Goal: Task Accomplishment & Management: Complete application form

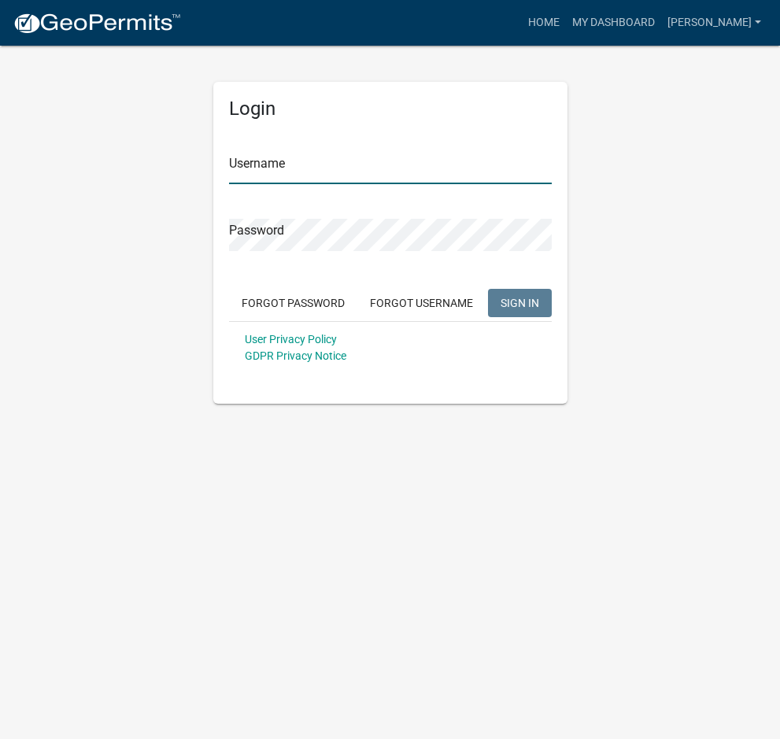
type input "[PERSON_NAME]"
click at [527, 303] on span "SIGN IN" at bounding box center [519, 302] width 39 height 13
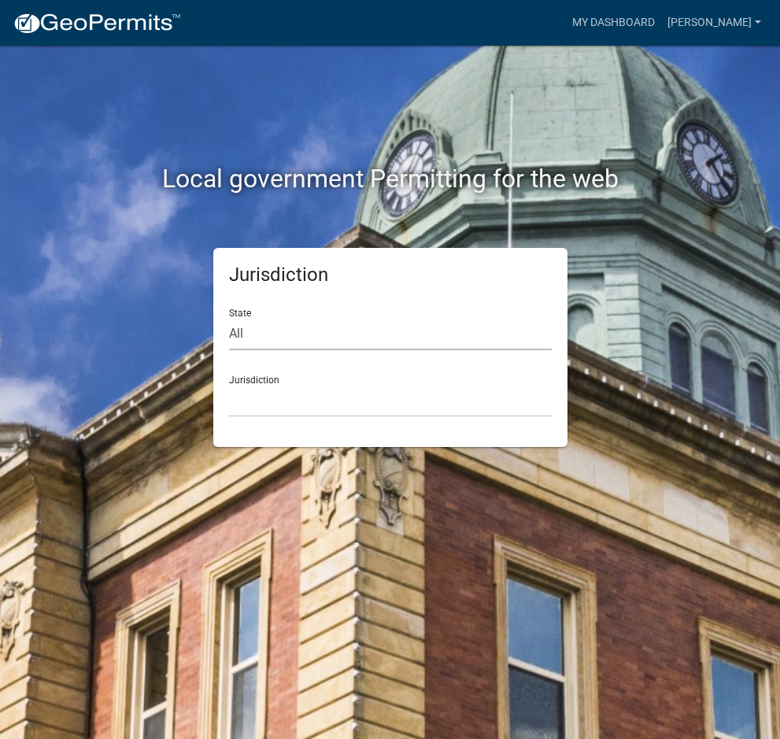
click at [253, 328] on select "All [US_STATE] [US_STATE] [US_STATE] [US_STATE] [US_STATE] [US_STATE] [US_STATE…" at bounding box center [390, 334] width 323 height 32
select select "[US_STATE]"
click at [229, 318] on select "All [US_STATE] [US_STATE] [US_STATE] [US_STATE] [US_STATE] [US_STATE] [US_STATE…" at bounding box center [390, 334] width 323 height 32
click at [246, 396] on select "City of [GEOGRAPHIC_DATA], [US_STATE] City of [GEOGRAPHIC_DATA], [US_STATE] Cit…" at bounding box center [390, 401] width 323 height 32
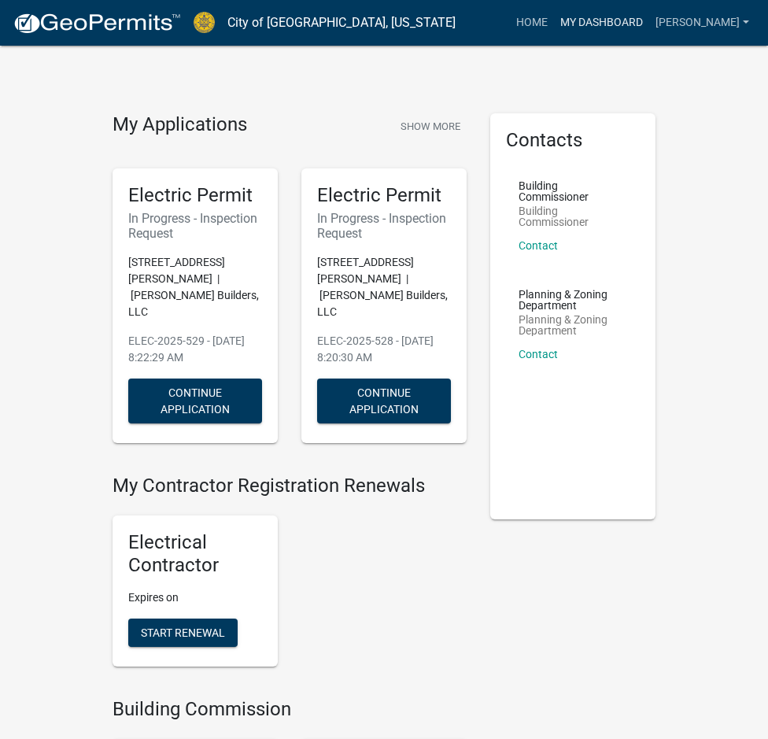
click at [577, 25] on link "My Dashboard" at bounding box center [601, 23] width 95 height 30
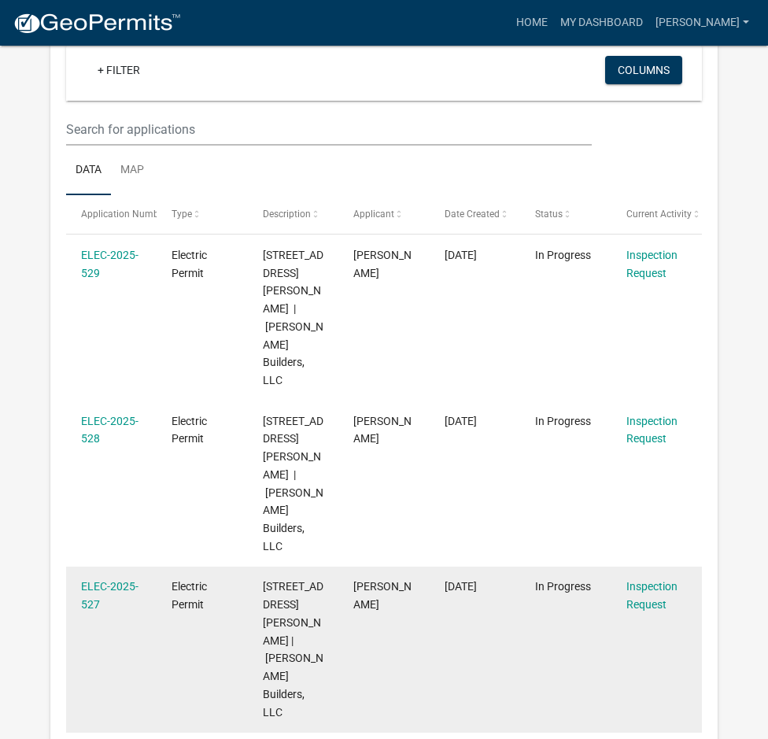
scroll to position [157, 0]
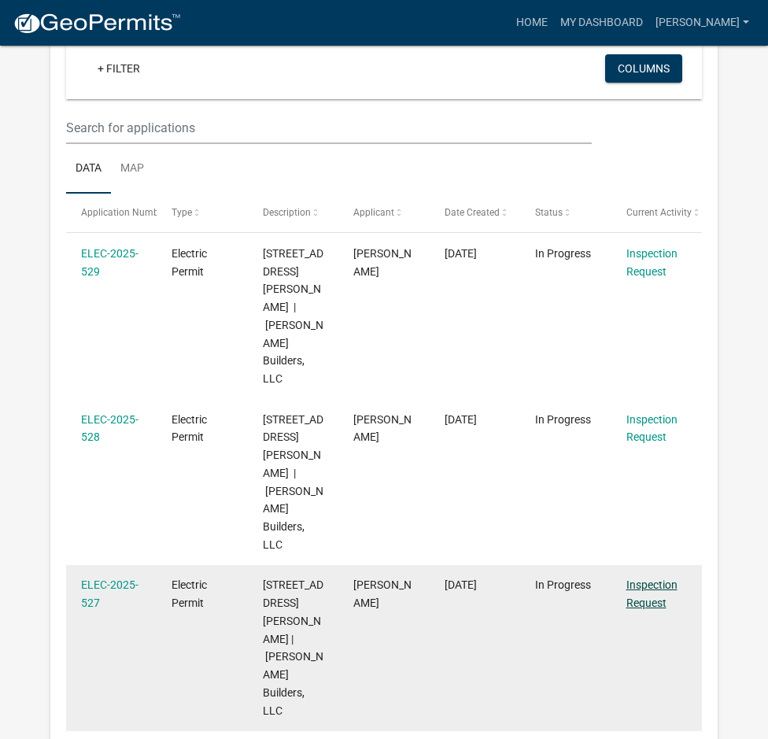
click at [658, 578] on link "Inspection Request" at bounding box center [651, 593] width 51 height 31
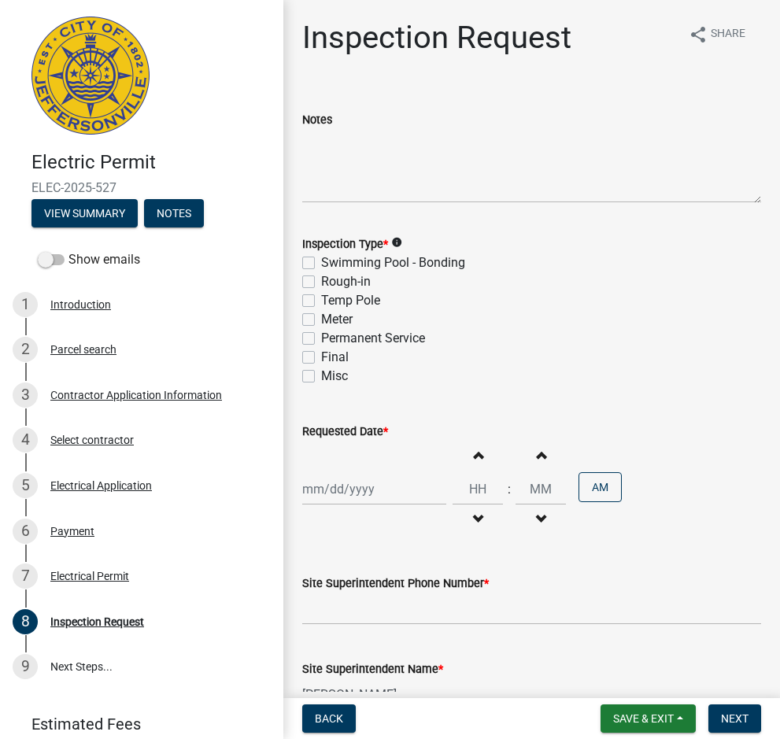
click at [321, 299] on label "Temp Pole" at bounding box center [350, 300] width 59 height 19
click at [321, 299] on input "Temp Pole" at bounding box center [326, 296] width 10 height 10
checkbox input "true"
checkbox input "false"
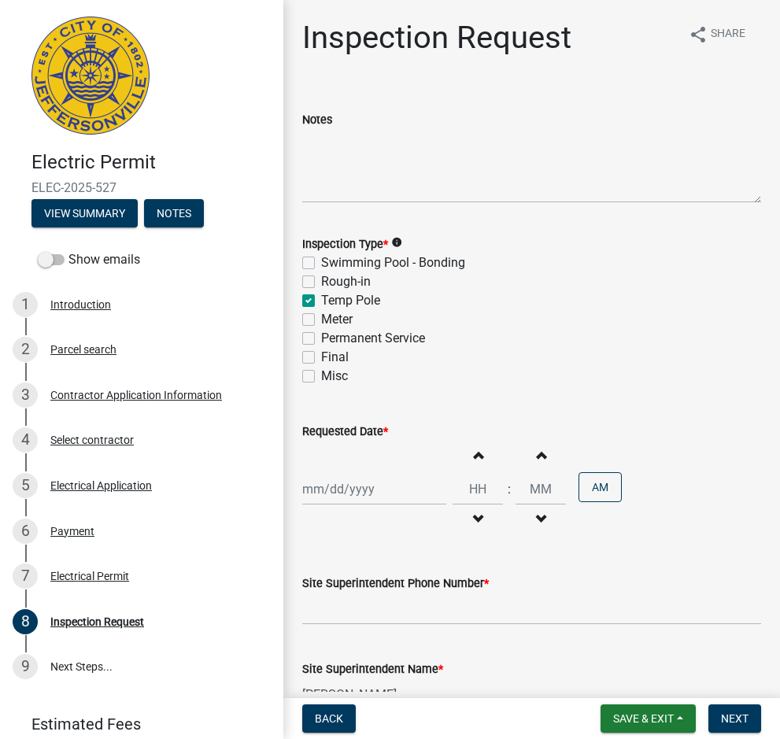
checkbox input "true"
checkbox input "false"
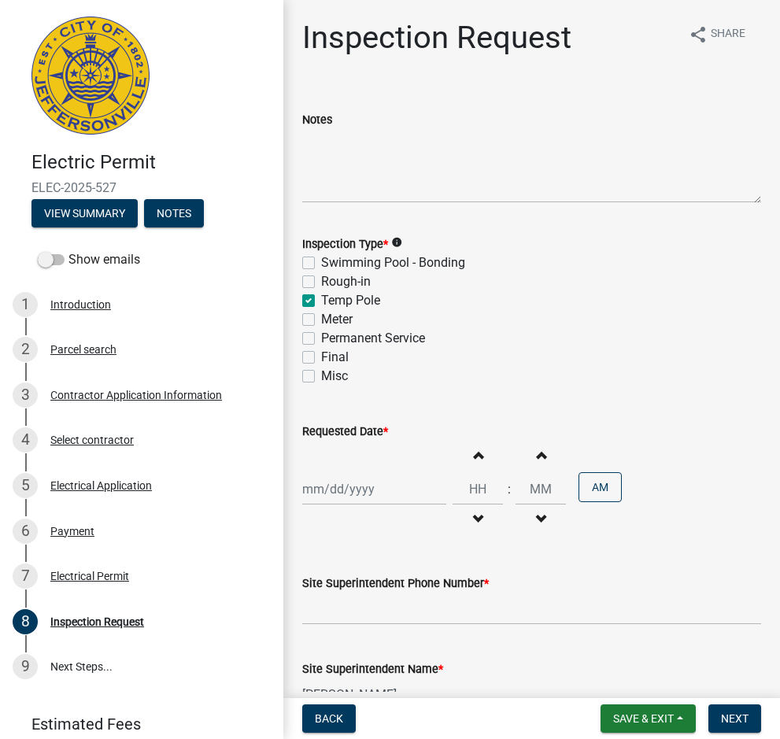
click at [406, 484] on div at bounding box center [374, 489] width 144 height 32
select select "10"
select select "2025"
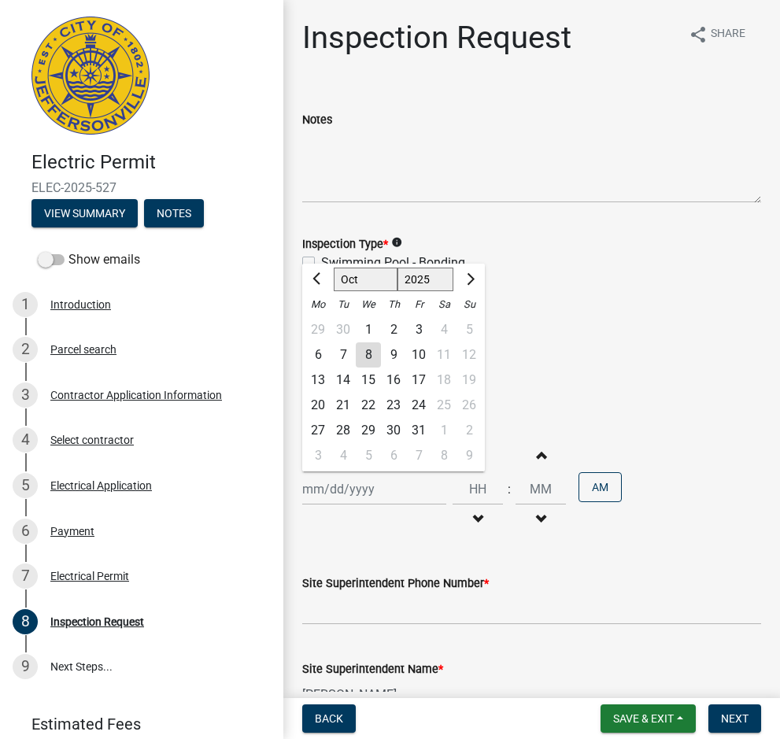
click at [374, 359] on div "8" at bounding box center [368, 354] width 25 height 25
type input "[DATE]"
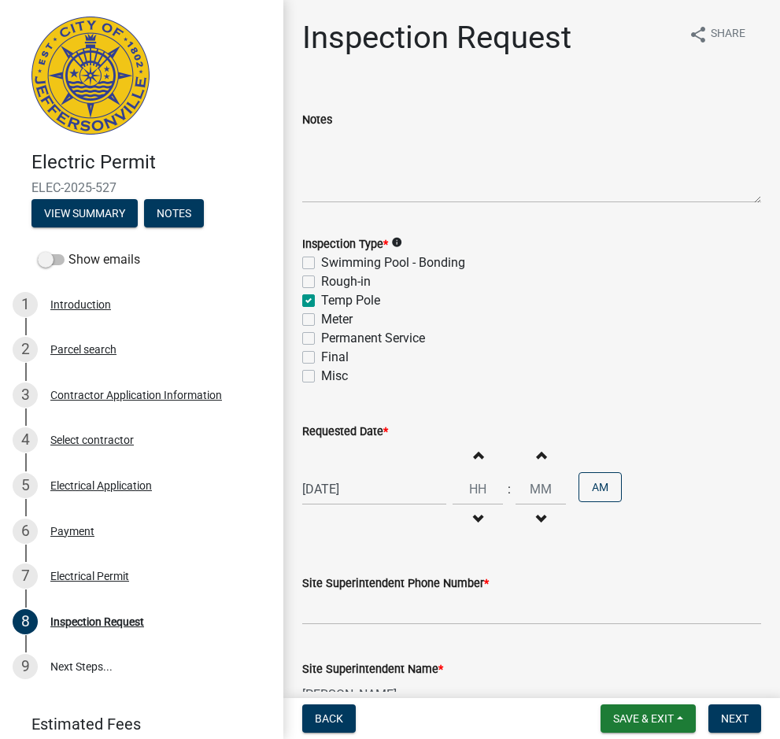
click at [474, 461] on span "button" at bounding box center [478, 454] width 8 height 13
type input "01"
type input "00"
click at [474, 461] on span "button" at bounding box center [478, 454] width 8 height 13
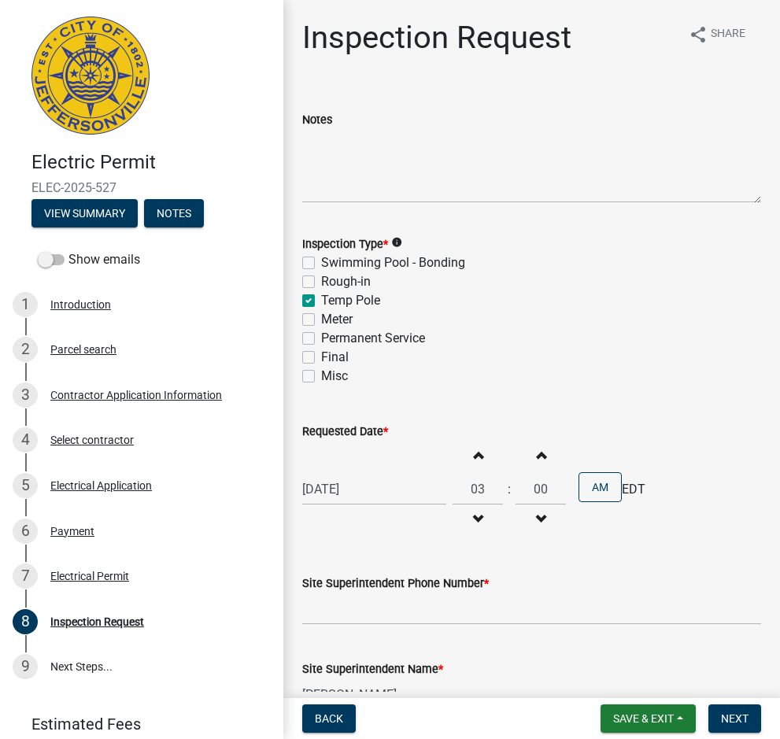
click at [474, 461] on span "button" at bounding box center [478, 454] width 8 height 13
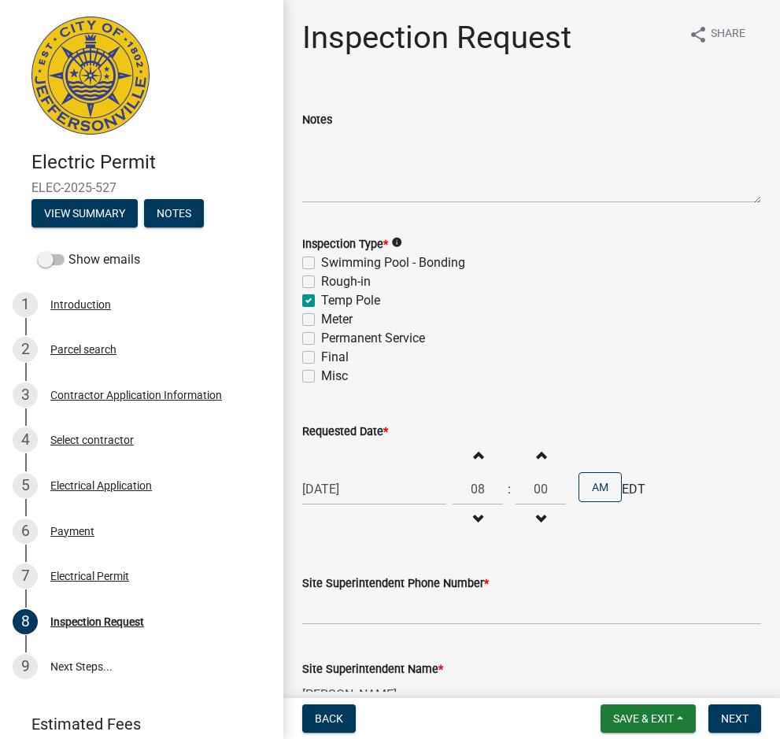
click at [474, 461] on span "button" at bounding box center [478, 454] width 8 height 13
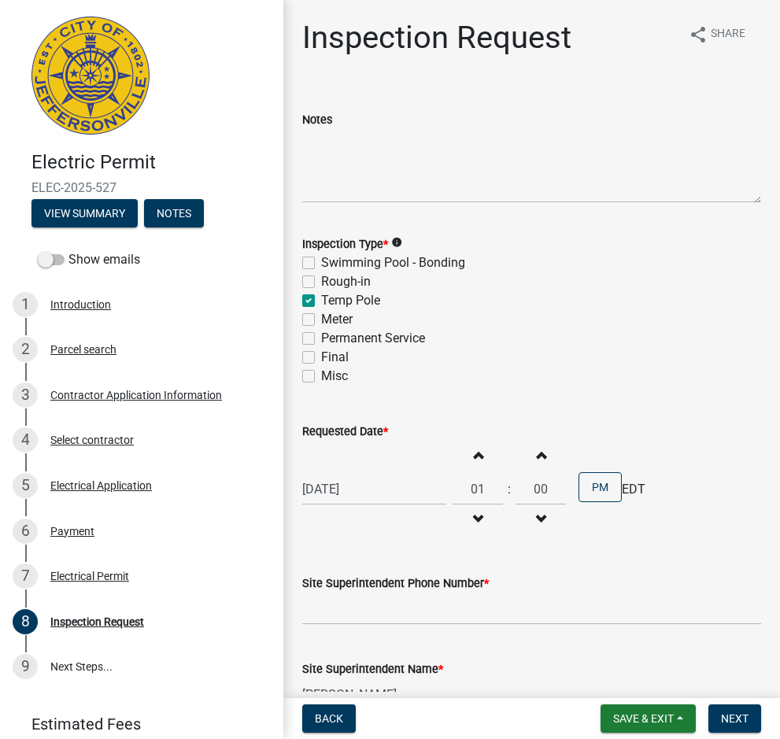
click at [474, 461] on span "button" at bounding box center [478, 454] width 8 height 13
click at [474, 518] on span "button" at bounding box center [478, 519] width 8 height 13
click at [537, 518] on span "button" at bounding box center [541, 519] width 8 height 13
type input "11"
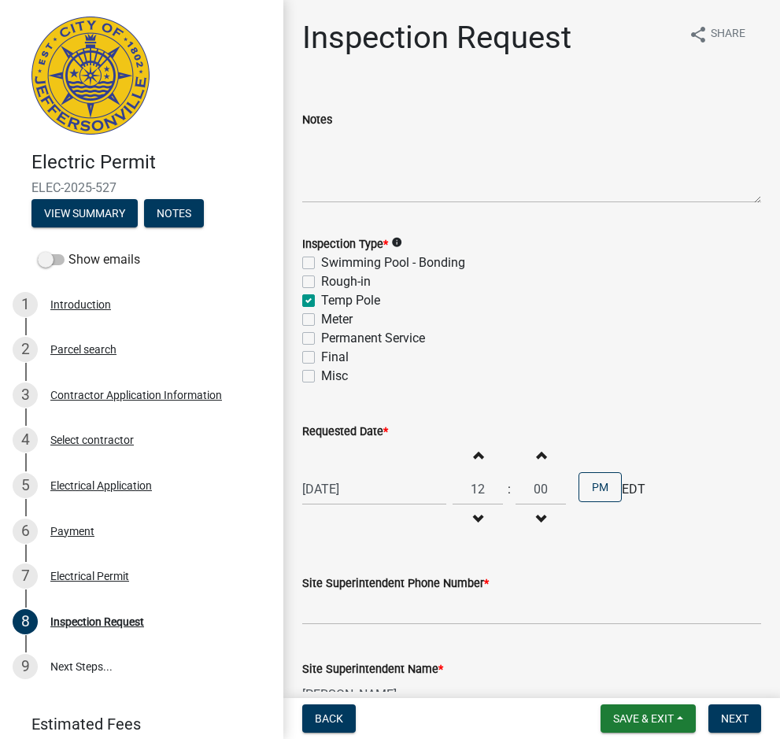
type input "59"
click at [537, 458] on span "button" at bounding box center [541, 454] width 8 height 13
type input "12"
click at [537, 458] on span "button" at bounding box center [541, 454] width 8 height 13
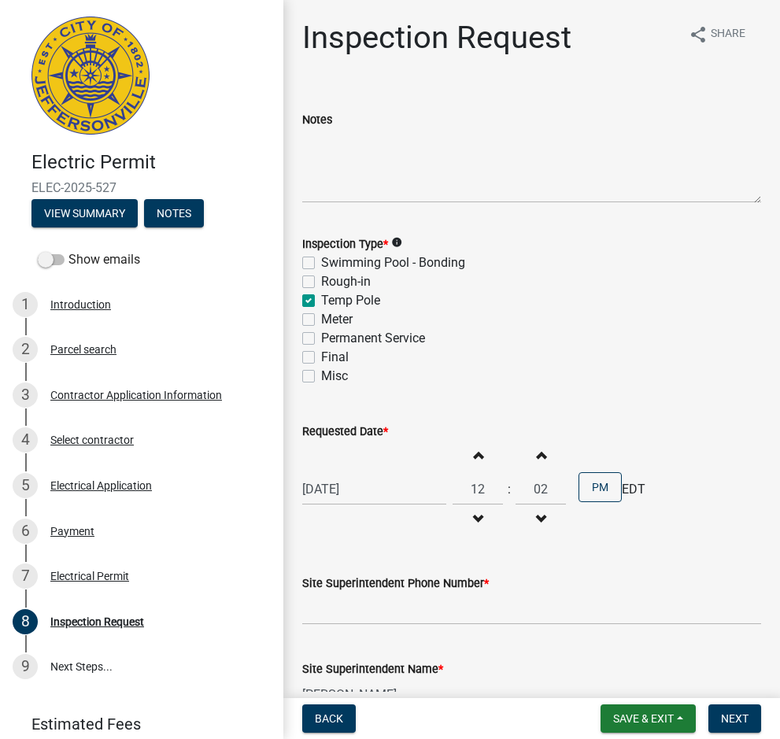
click at [537, 458] on span "button" at bounding box center [541, 454] width 8 height 13
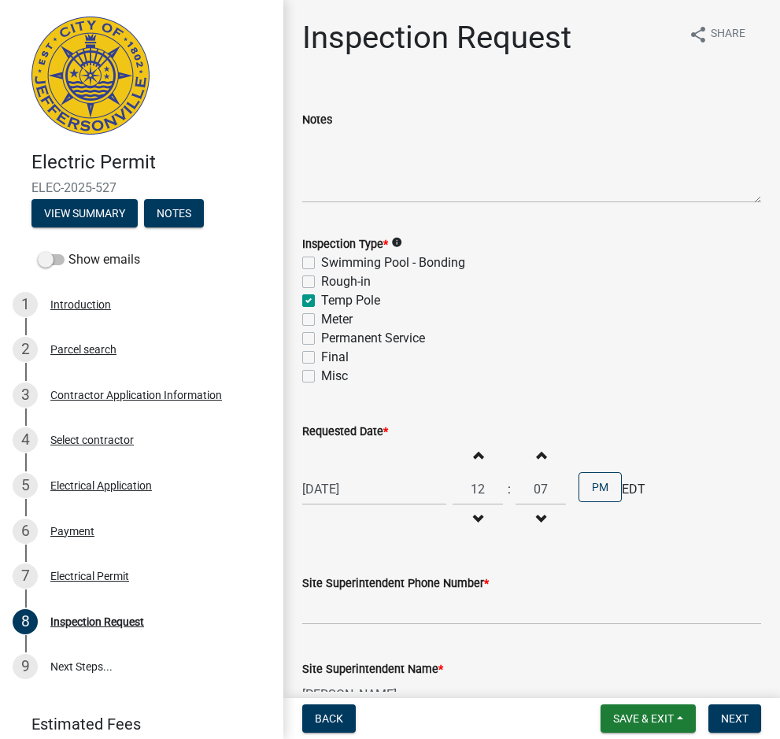
click at [537, 458] on span "button" at bounding box center [541, 454] width 8 height 13
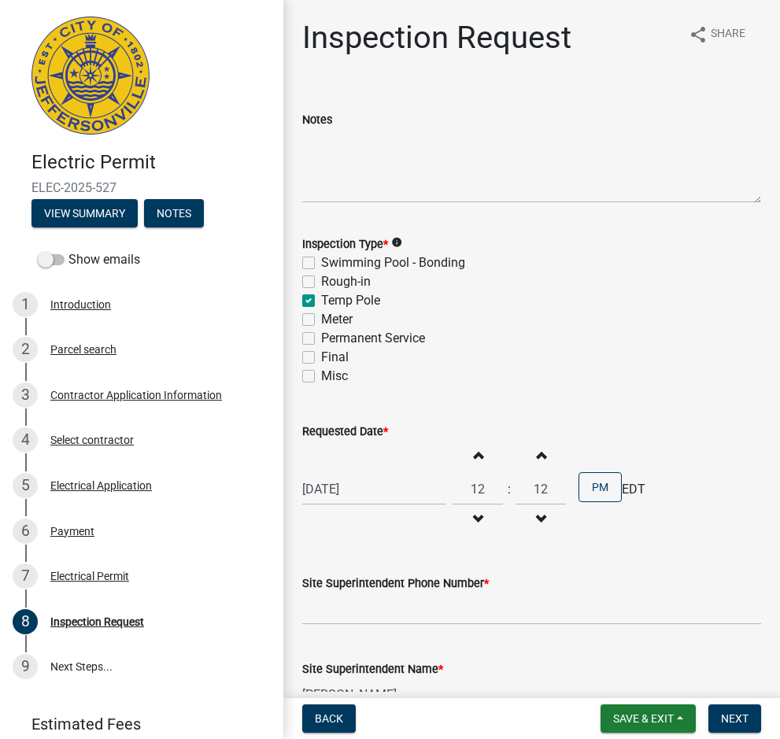
click at [537, 458] on span "button" at bounding box center [541, 454] width 8 height 13
click at [535, 489] on input "14" at bounding box center [540, 489] width 50 height 32
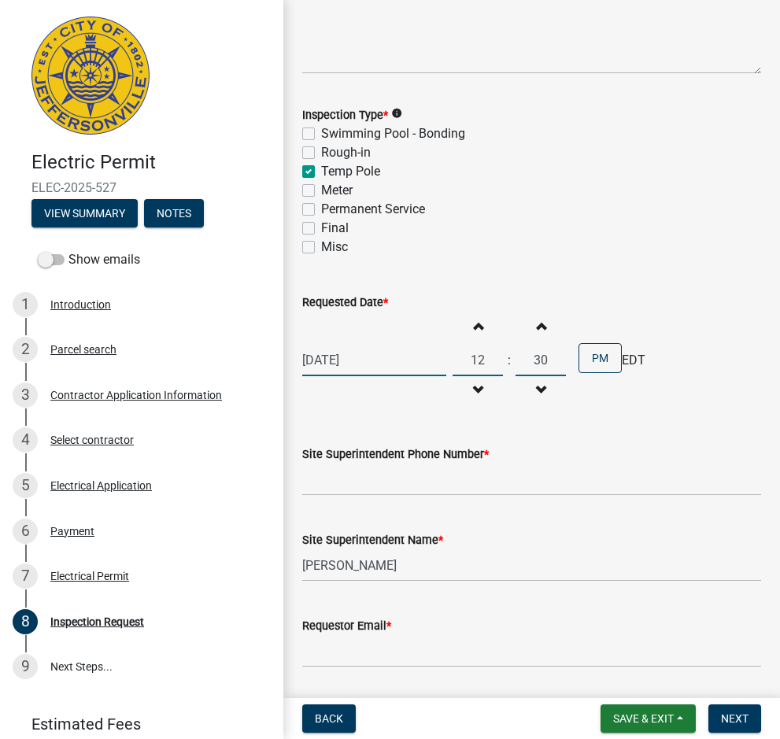
scroll to position [157, 0]
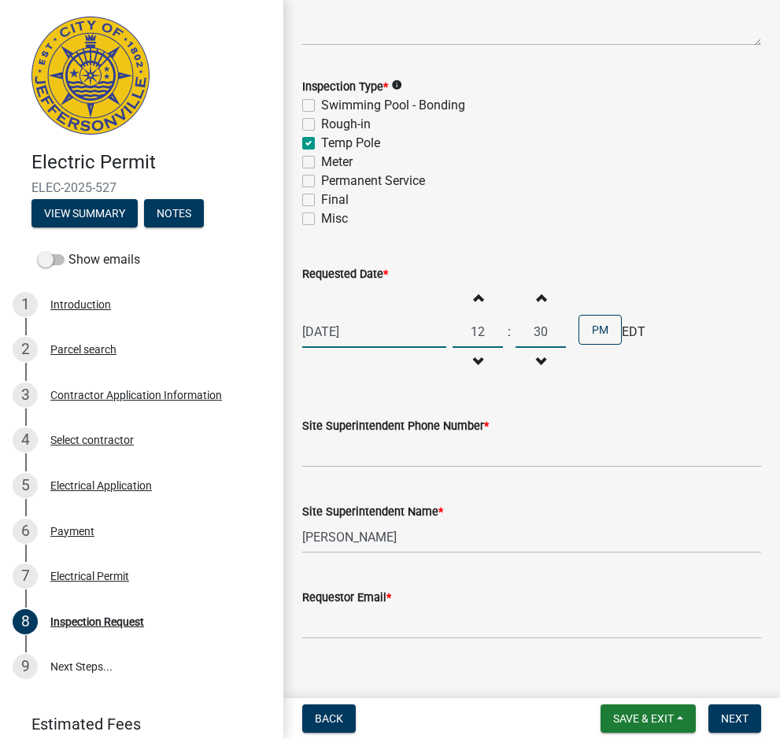
type input "30"
click at [334, 456] on input "Site Superintendent Phone Number *" at bounding box center [531, 451] width 459 height 32
type input "[PHONE_NUMBER]"
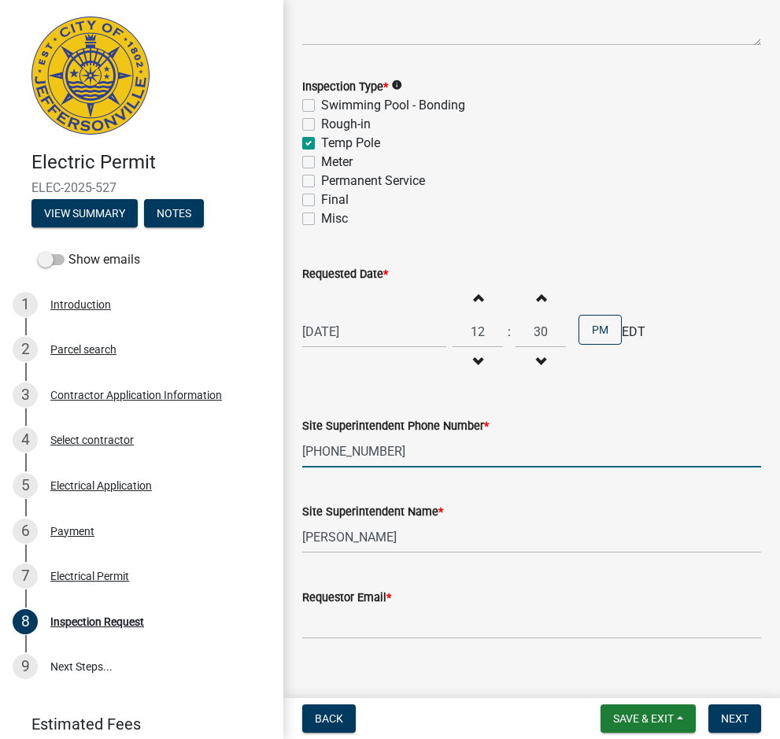
type input "[EMAIL_ADDRESS][PERSON_NAME][DOMAIN_NAME]"
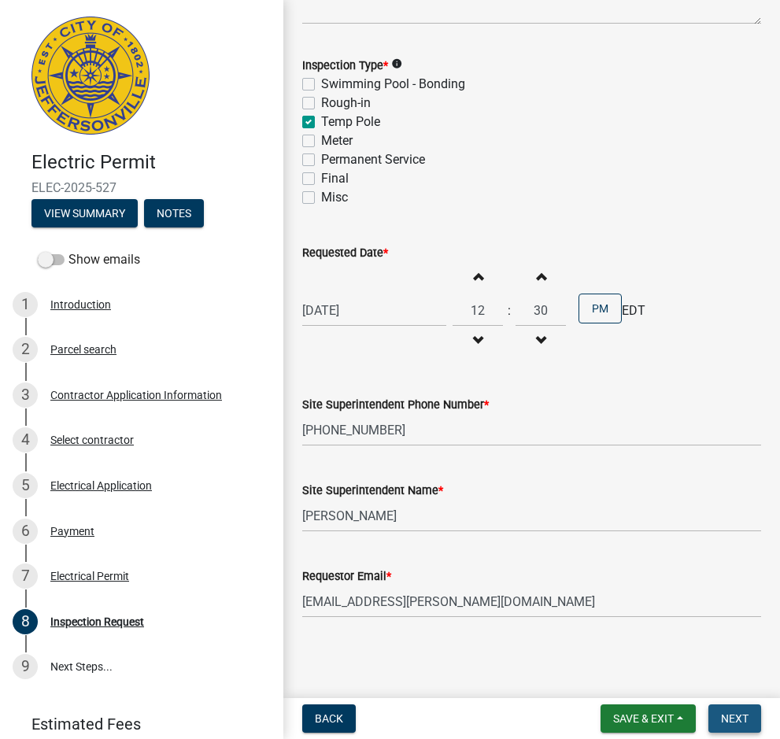
click at [746, 721] on span "Next" at bounding box center [735, 718] width 28 height 13
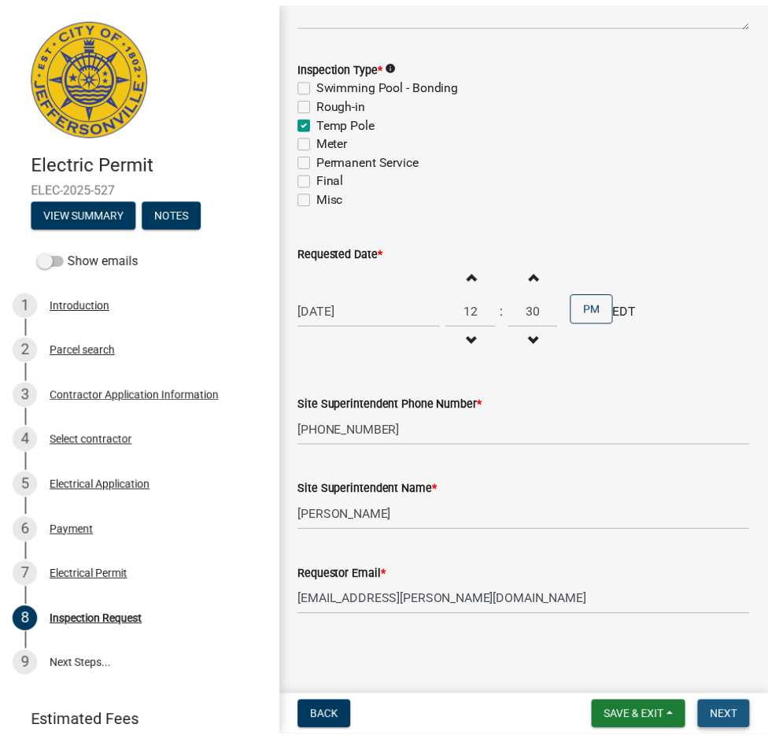
scroll to position [0, 0]
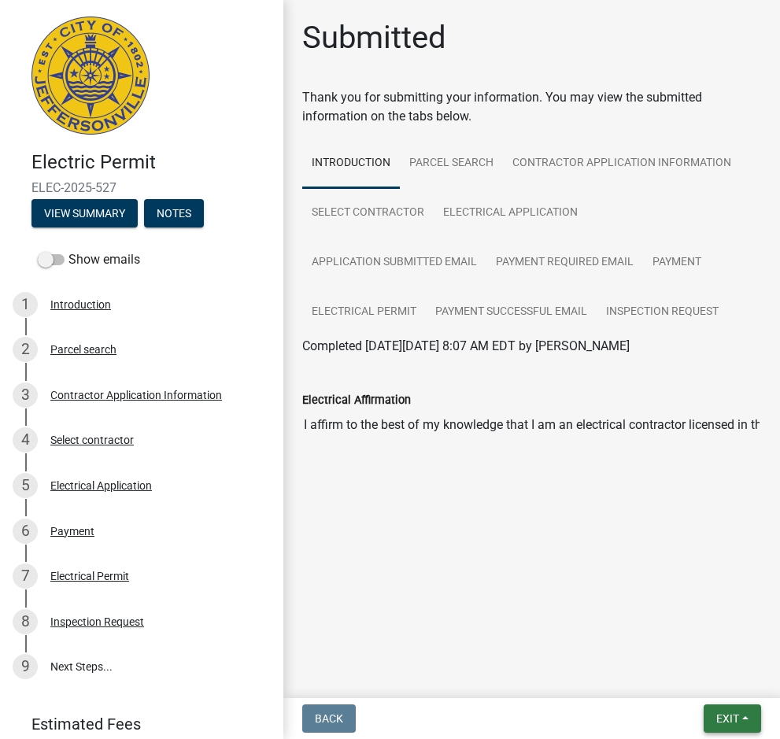
click at [746, 721] on button "Exit" at bounding box center [731, 718] width 57 height 28
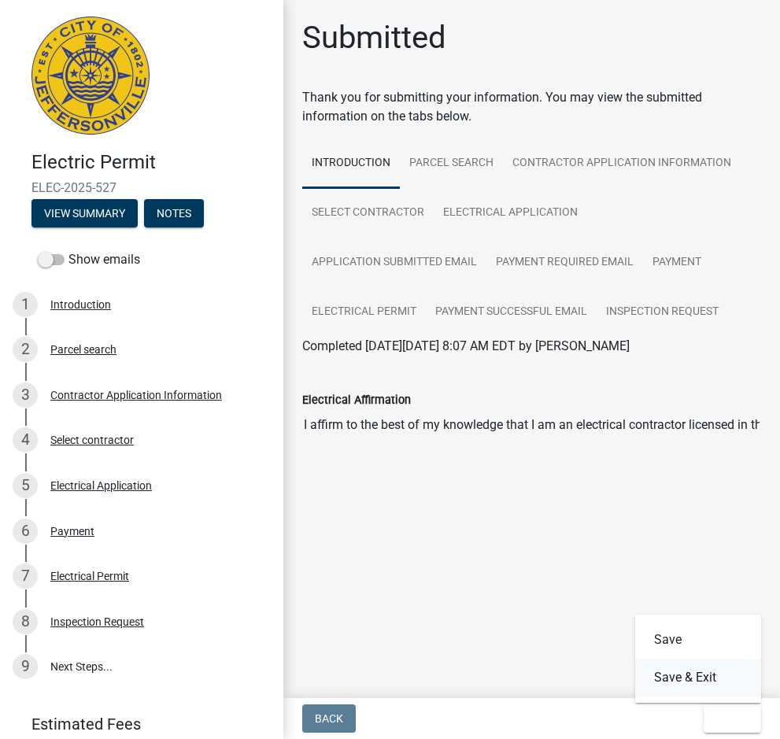
click at [699, 681] on button "Save & Exit" at bounding box center [698, 677] width 126 height 38
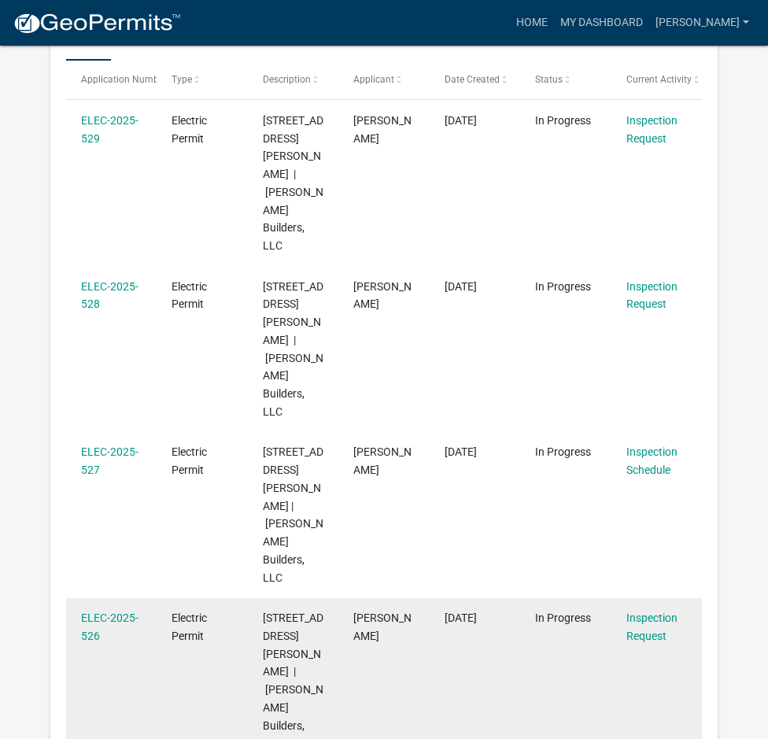
scroll to position [315, 0]
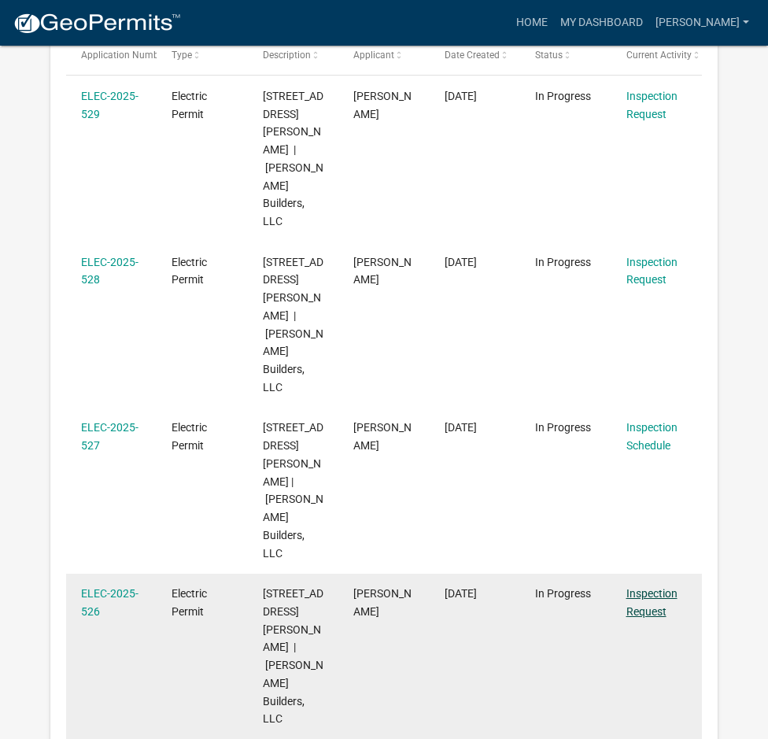
click at [668, 587] on link "Inspection Request" at bounding box center [651, 602] width 51 height 31
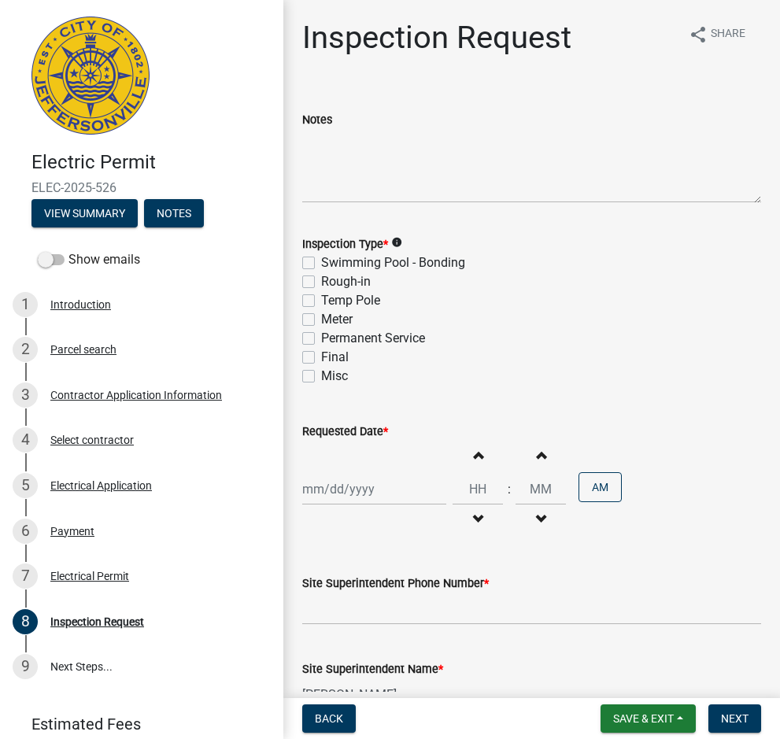
click at [321, 303] on label "Temp Pole" at bounding box center [350, 300] width 59 height 19
click at [321, 301] on input "Temp Pole" at bounding box center [326, 296] width 10 height 10
checkbox input "true"
checkbox input "false"
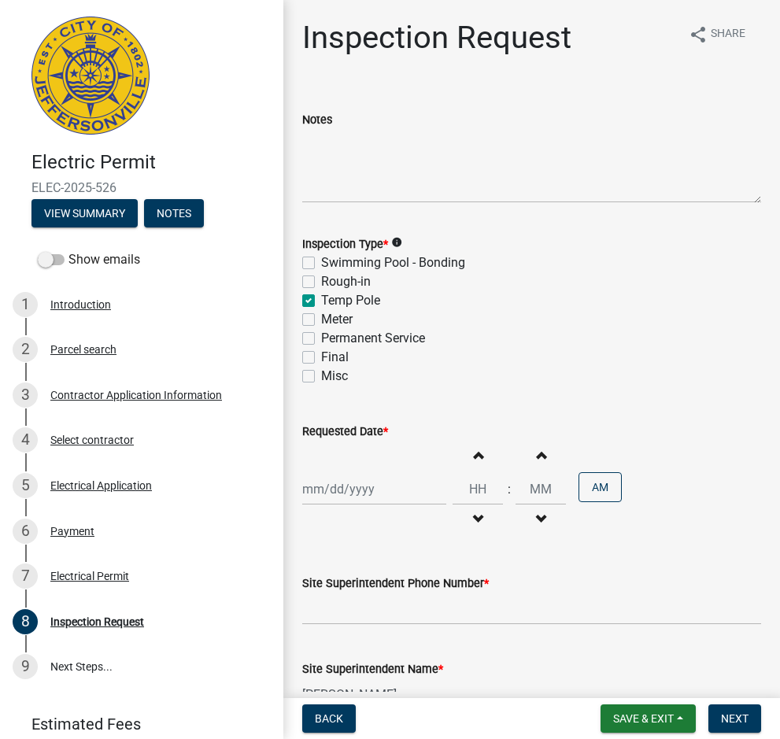
checkbox input "true"
checkbox input "false"
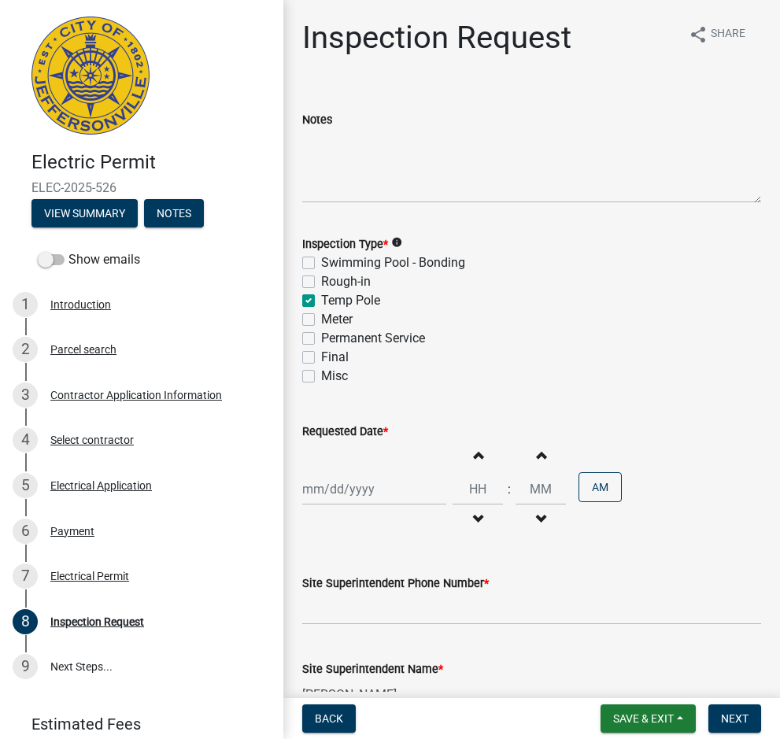
click at [422, 492] on div at bounding box center [374, 489] width 144 height 32
select select "10"
select select "2025"
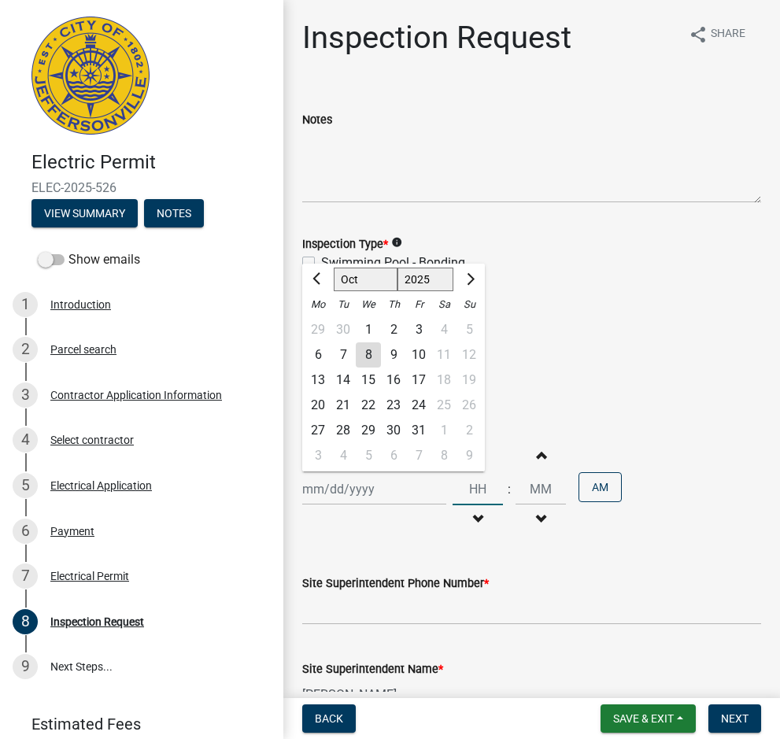
type input "01"
type input "[PHONE_NUMBER]"
type input "[EMAIL_ADDRESS][PERSON_NAME][DOMAIN_NAME]"
type input "00"
click at [368, 359] on div "8" at bounding box center [368, 354] width 25 height 25
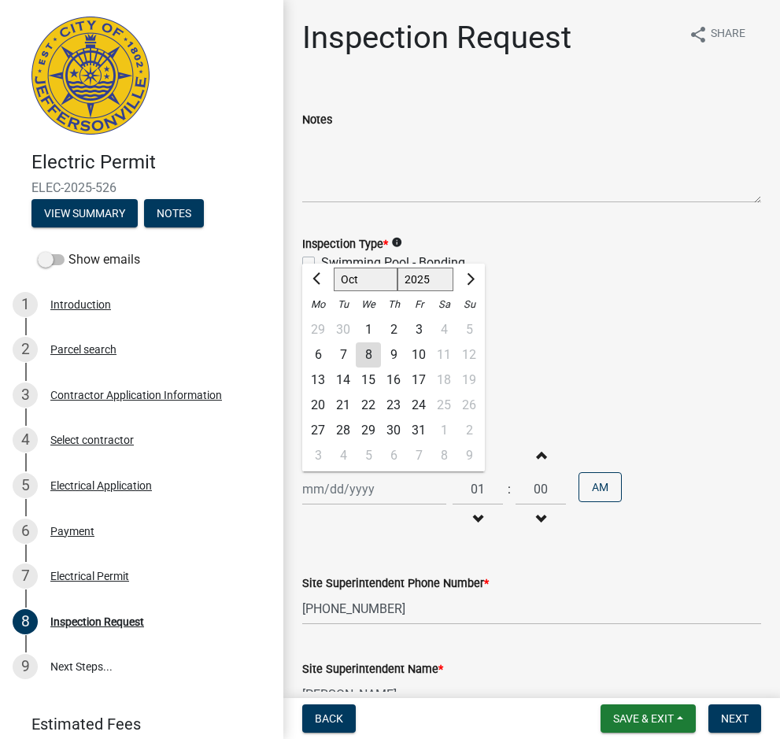
type input "[DATE]"
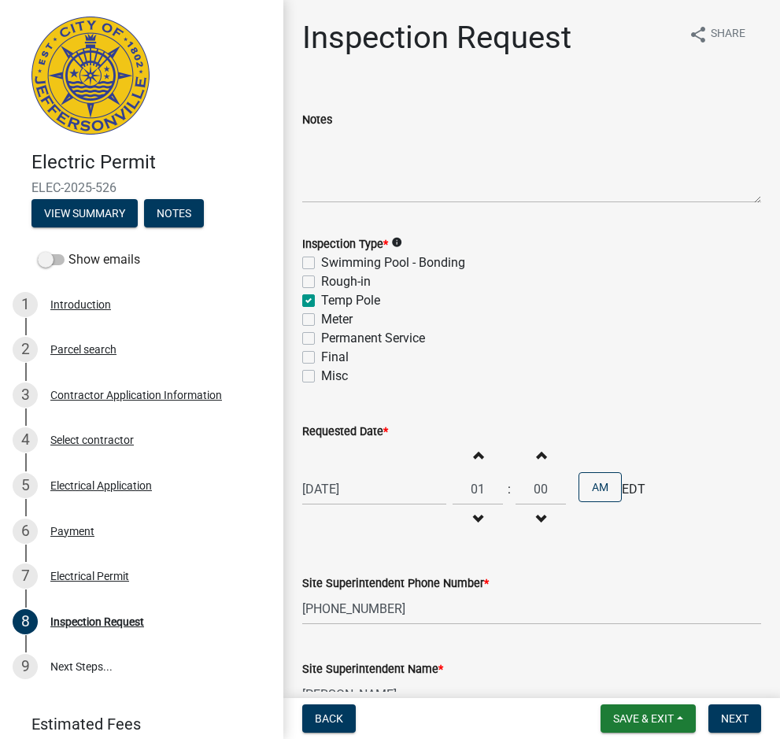
click at [474, 459] on span "button" at bounding box center [478, 454] width 8 height 13
click at [474, 517] on span "button" at bounding box center [478, 519] width 8 height 13
type input "12"
click at [534, 491] on input "00" at bounding box center [540, 489] width 50 height 32
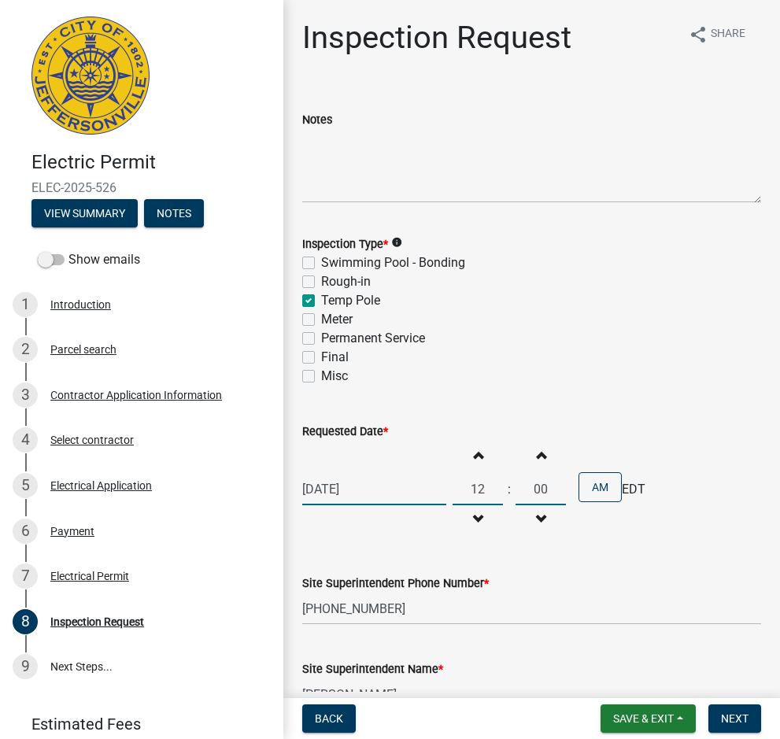
click at [534, 491] on input "00" at bounding box center [540, 489] width 50 height 32
type input "30"
click at [584, 490] on button "AM" at bounding box center [599, 487] width 43 height 30
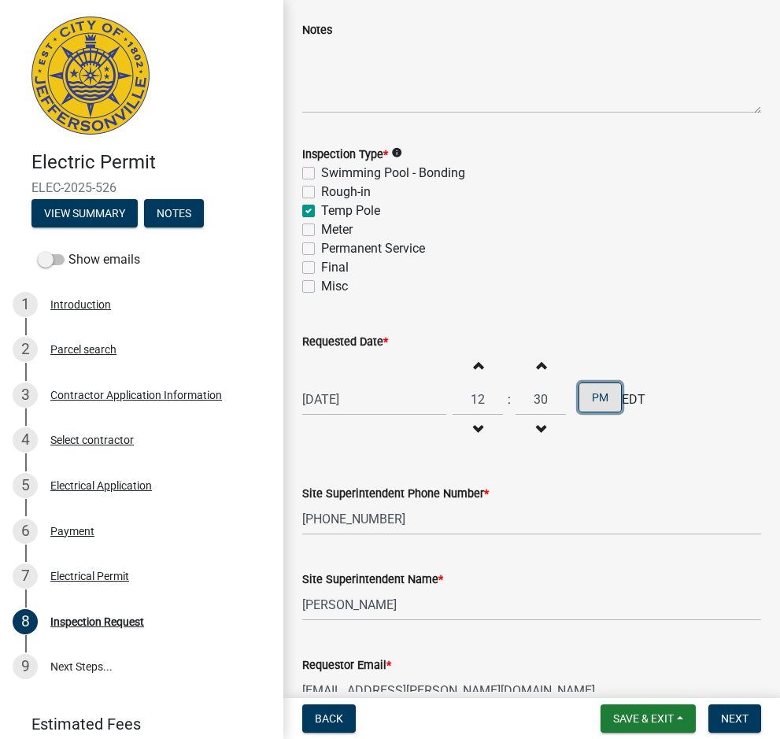
scroll to position [179, 0]
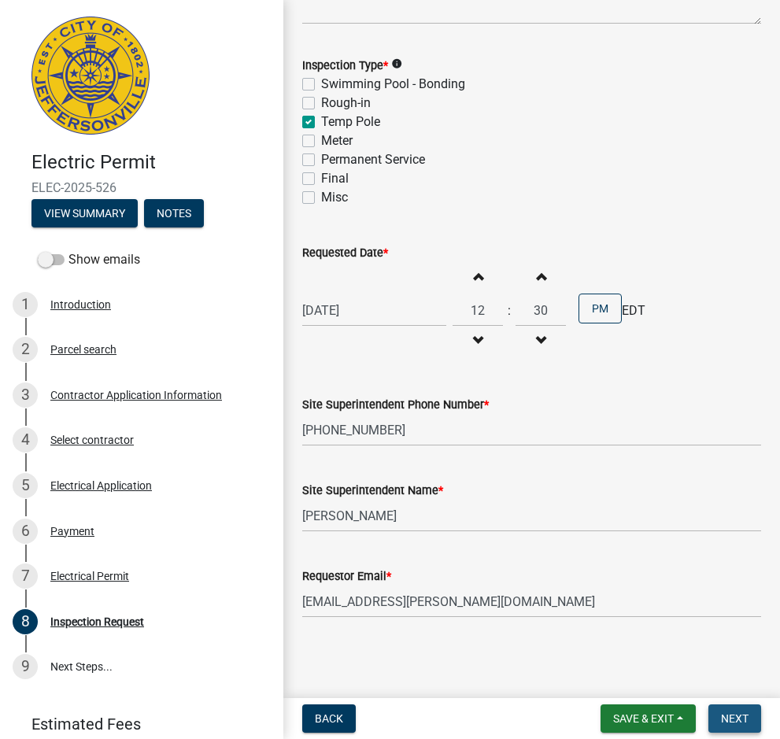
click at [736, 719] on span "Next" at bounding box center [735, 718] width 28 height 13
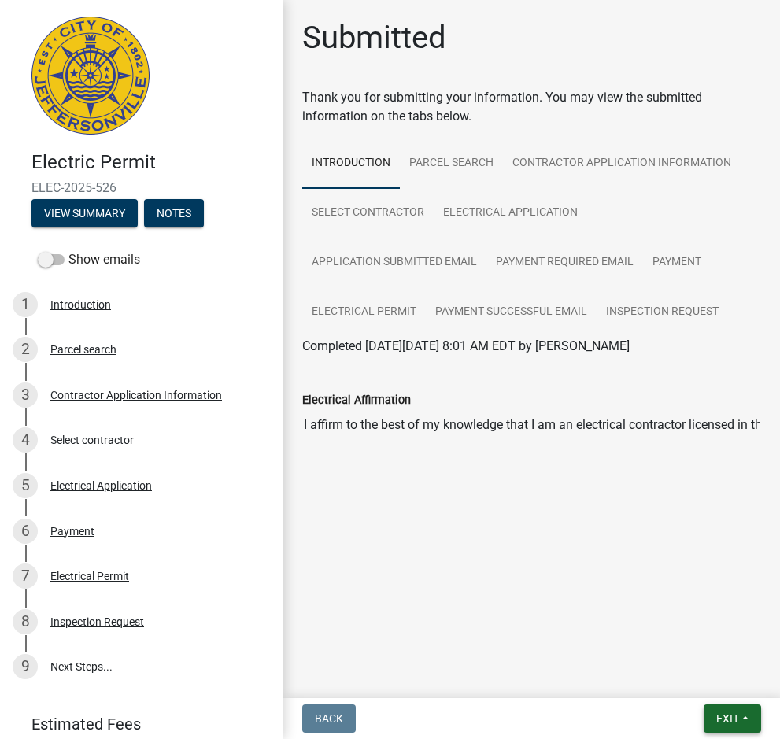
click at [745, 714] on button "Exit" at bounding box center [731, 718] width 57 height 28
